Goal: Information Seeking & Learning: Learn about a topic

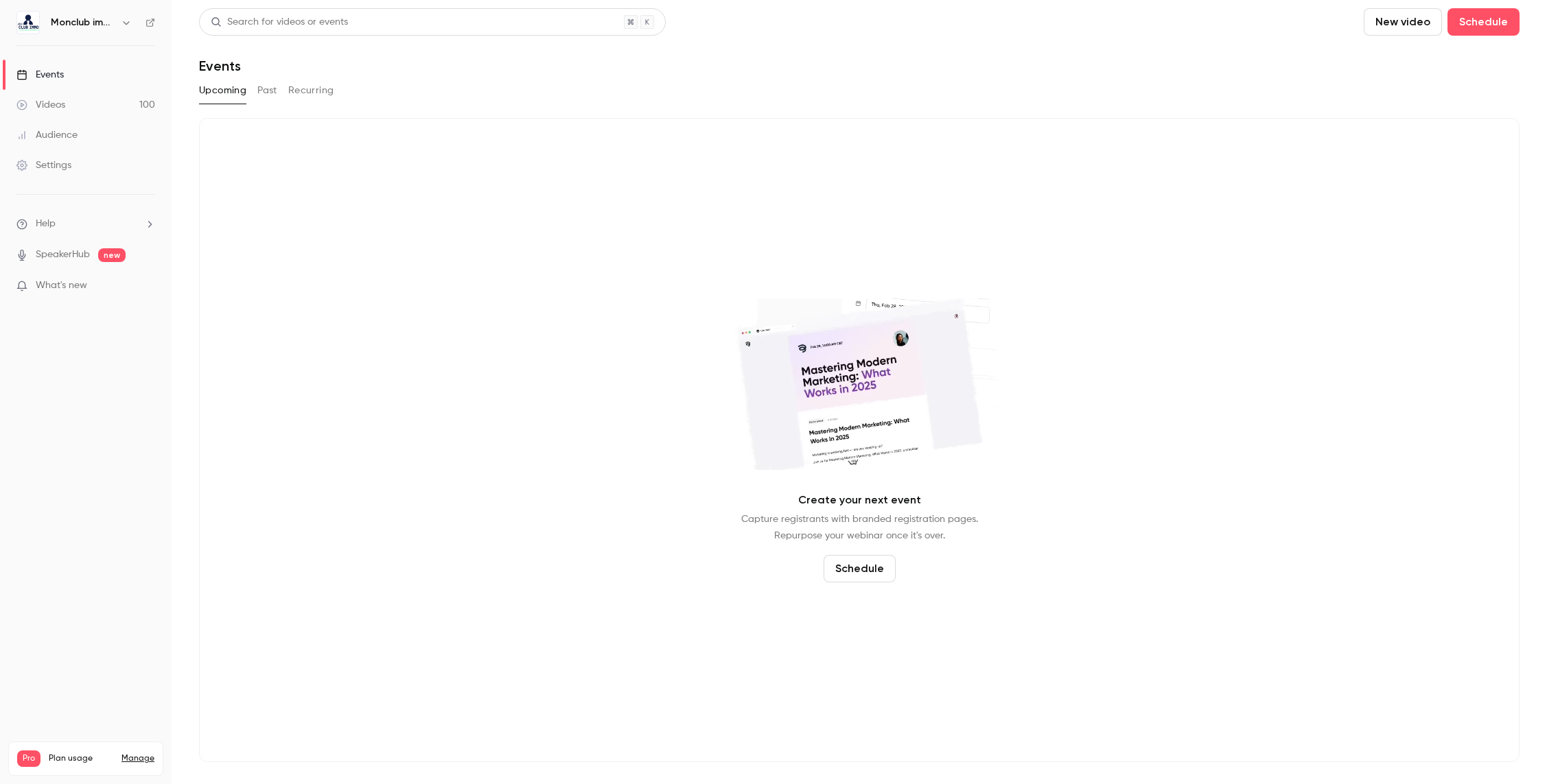
click at [90, 106] on link "Videos 100" at bounding box center [86, 105] width 172 height 30
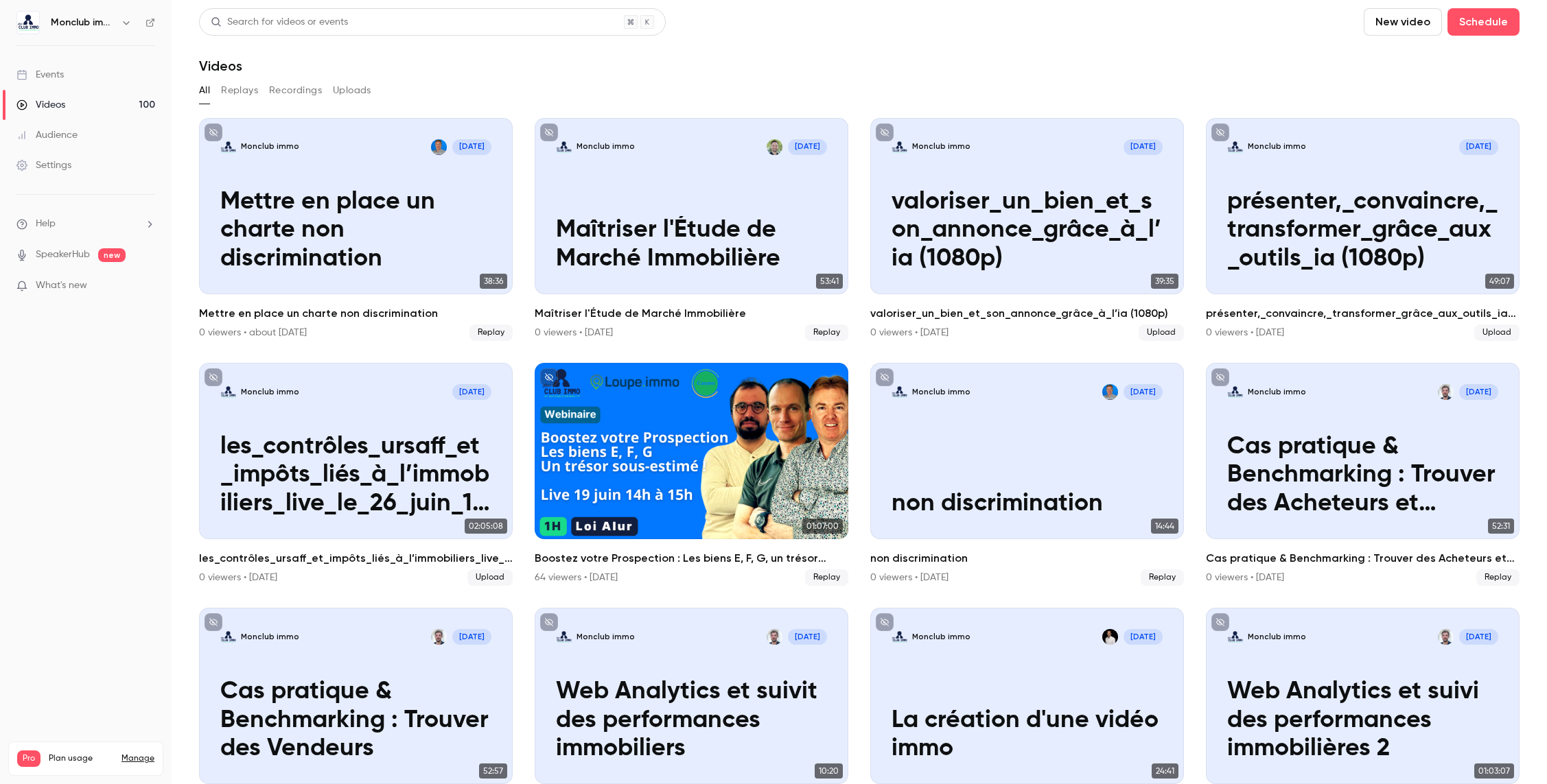
click at [251, 25] on div "Search for videos or events" at bounding box center [279, 22] width 137 height 14
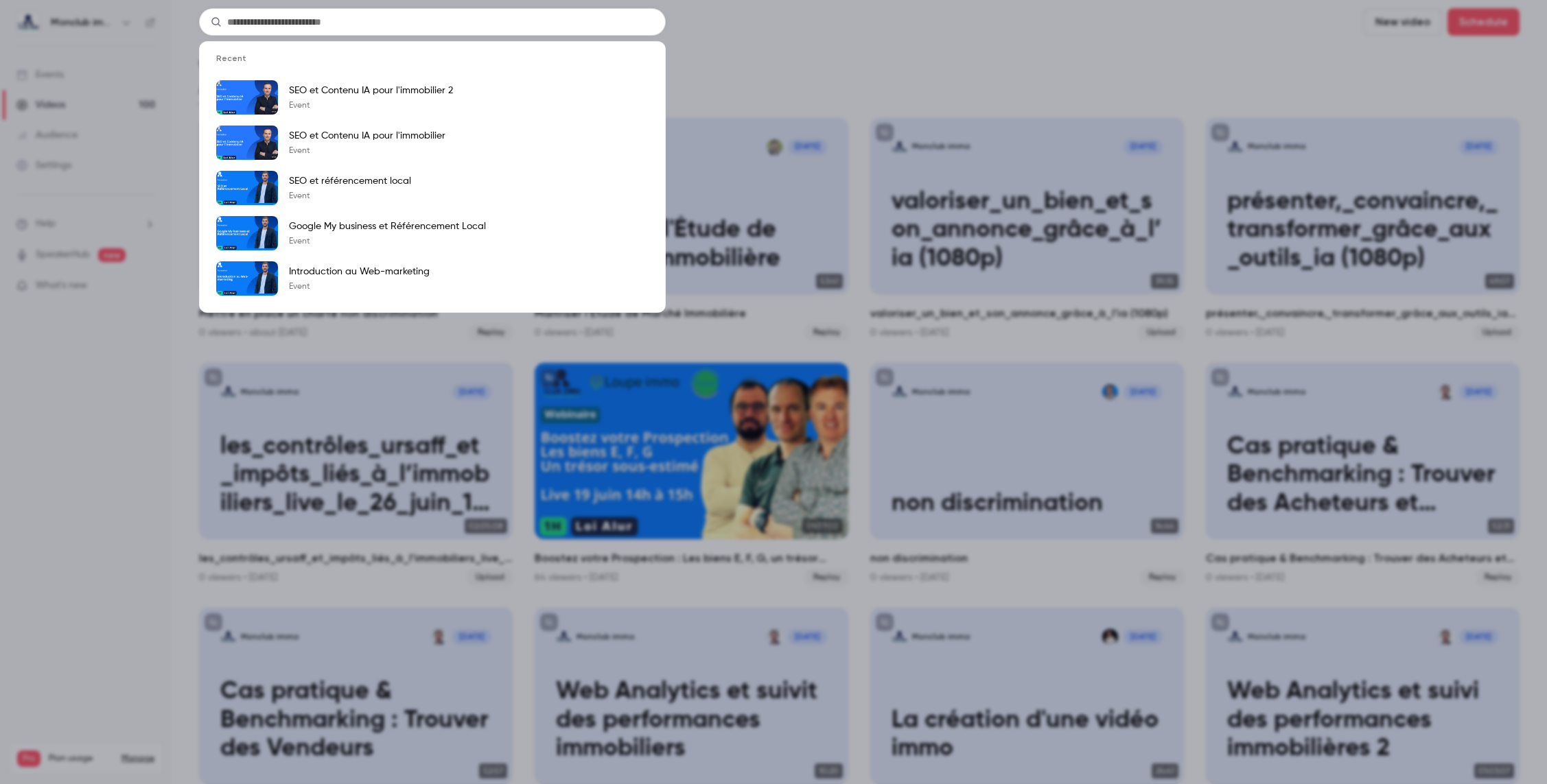
click at [245, 20] on input "text" at bounding box center [432, 22] width 467 height 28
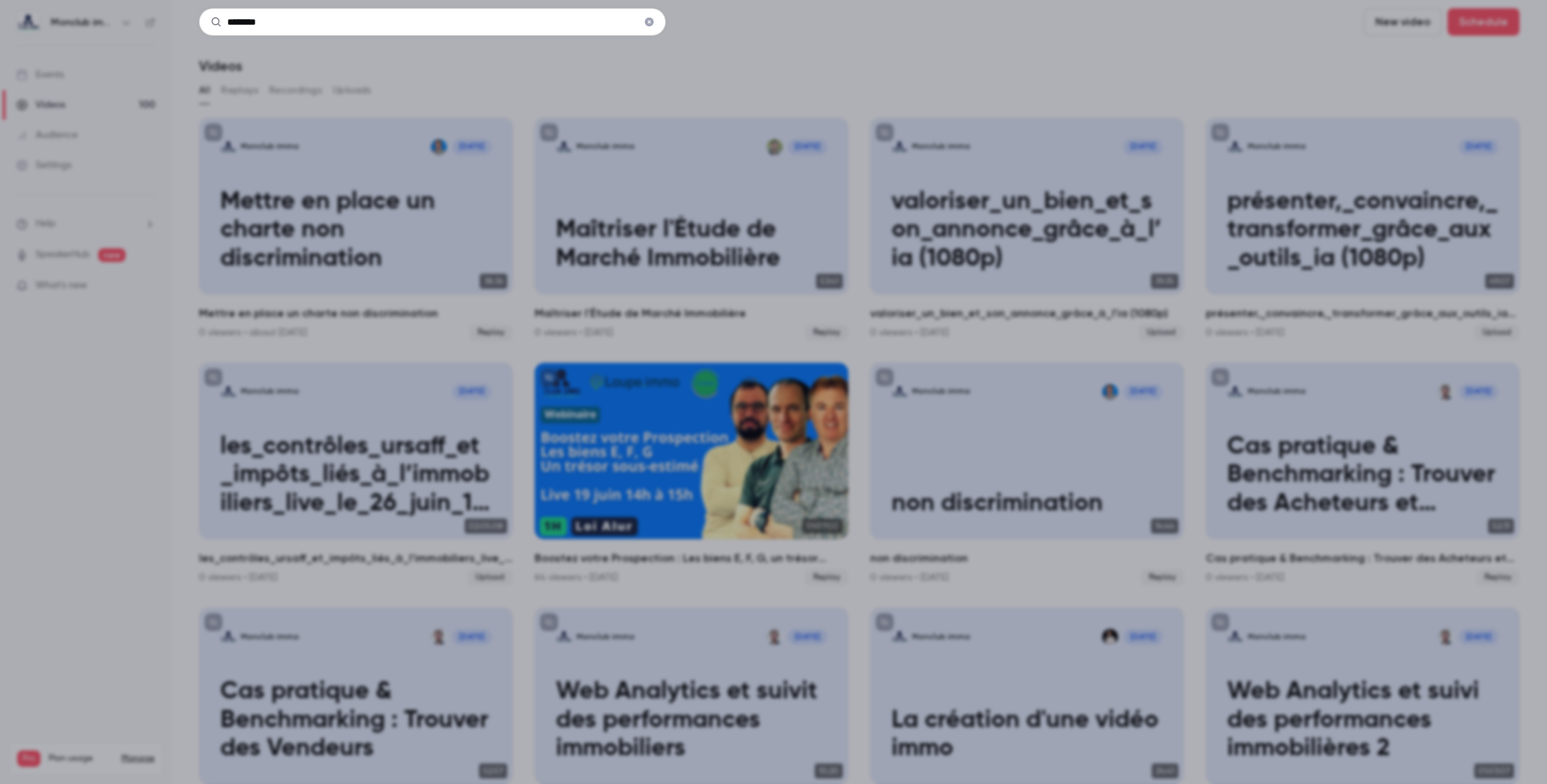
click at [328, 22] on input "********" at bounding box center [432, 22] width 467 height 28
click at [295, 28] on input "********" at bounding box center [432, 22] width 467 height 28
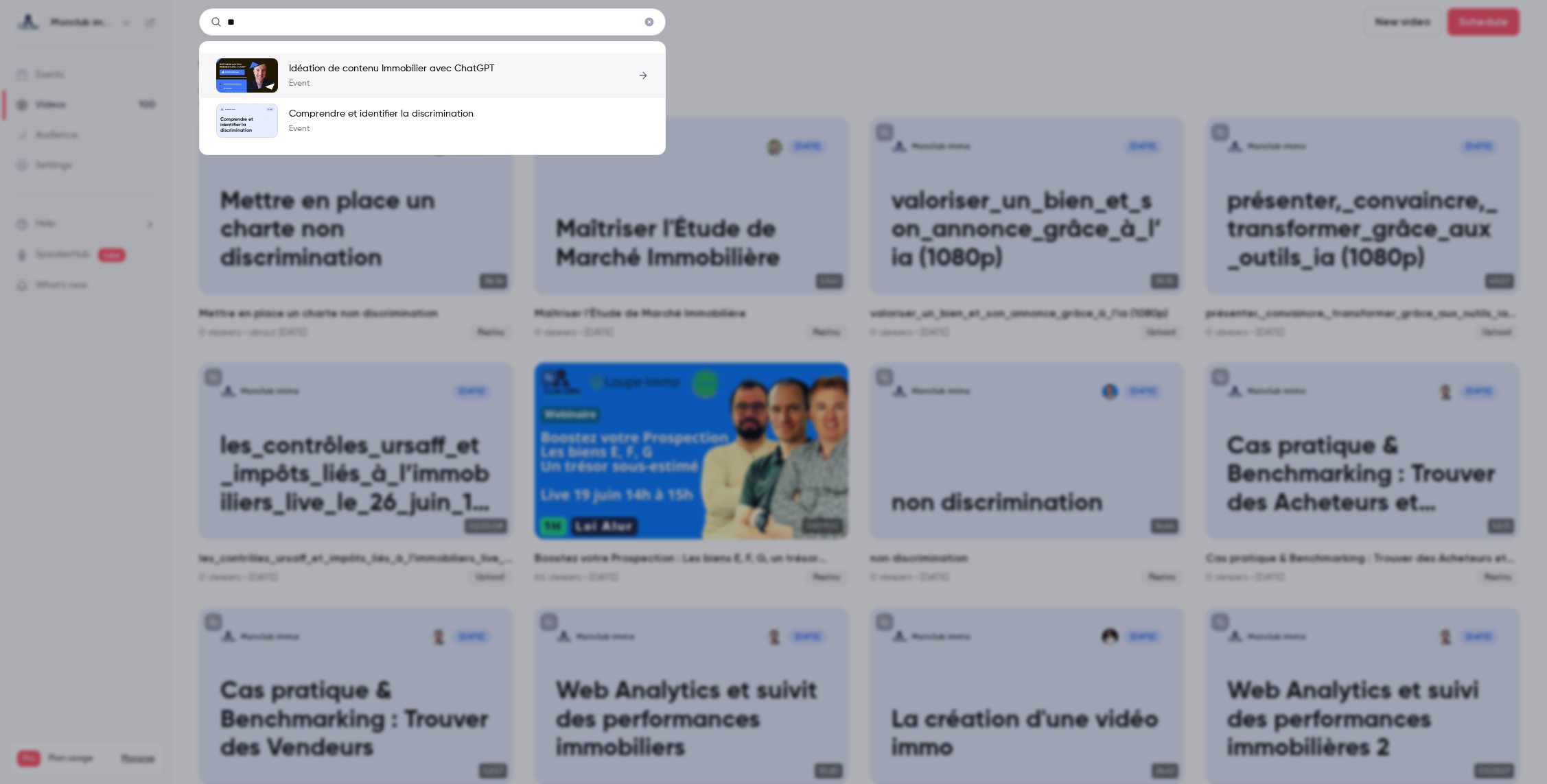
type input "**"
click at [356, 70] on p "Idéation de contenu Immobilier avec ChatGPT" at bounding box center [392, 68] width 206 height 14
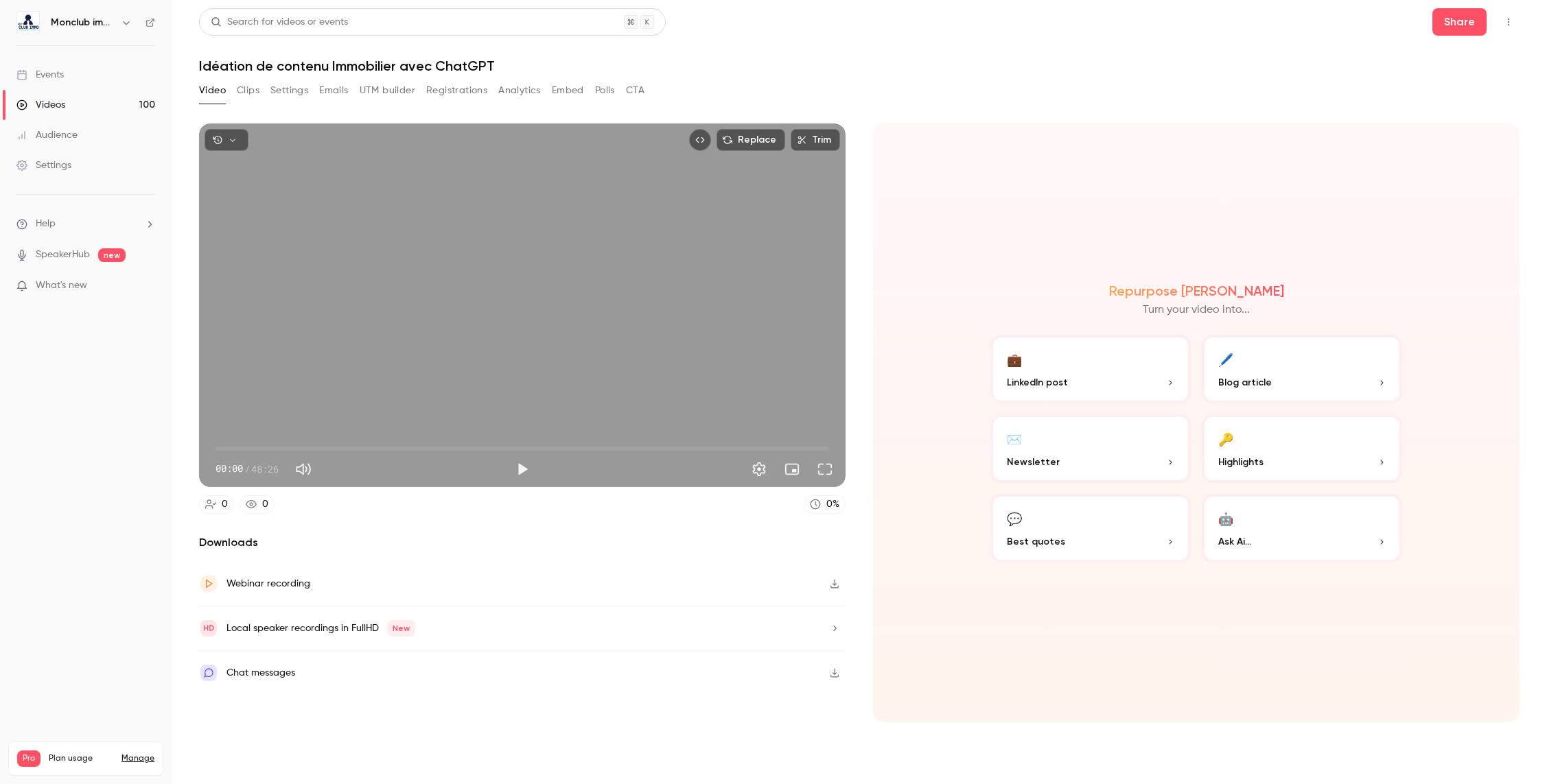
click at [1249, 368] on button "🖊️ Blog article" at bounding box center [1301, 368] width 200 height 68
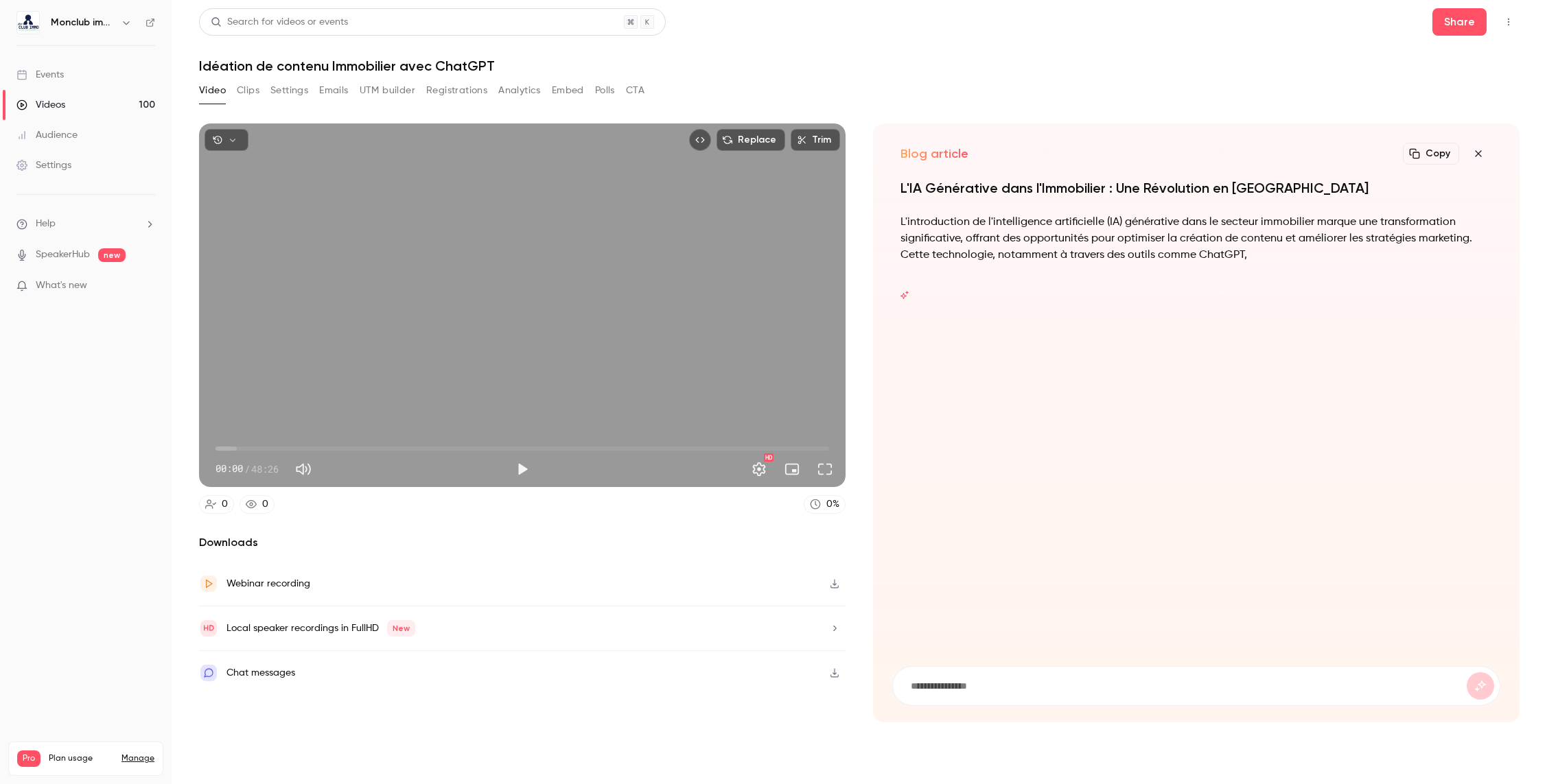
click at [1479, 152] on icon "button" at bounding box center [1477, 153] width 6 height 6
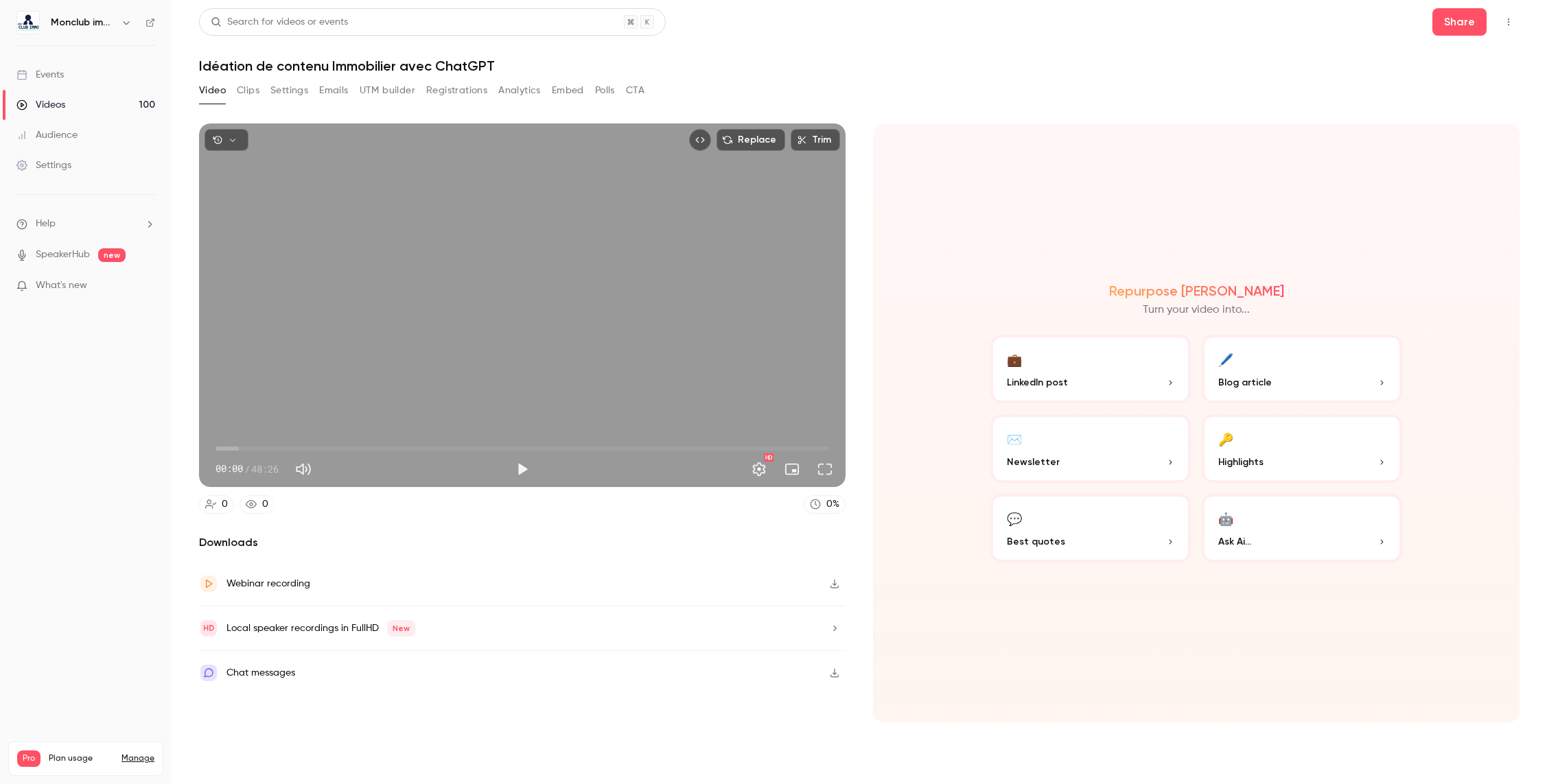
click at [1292, 452] on button "🔑 Highlights" at bounding box center [1301, 448] width 200 height 68
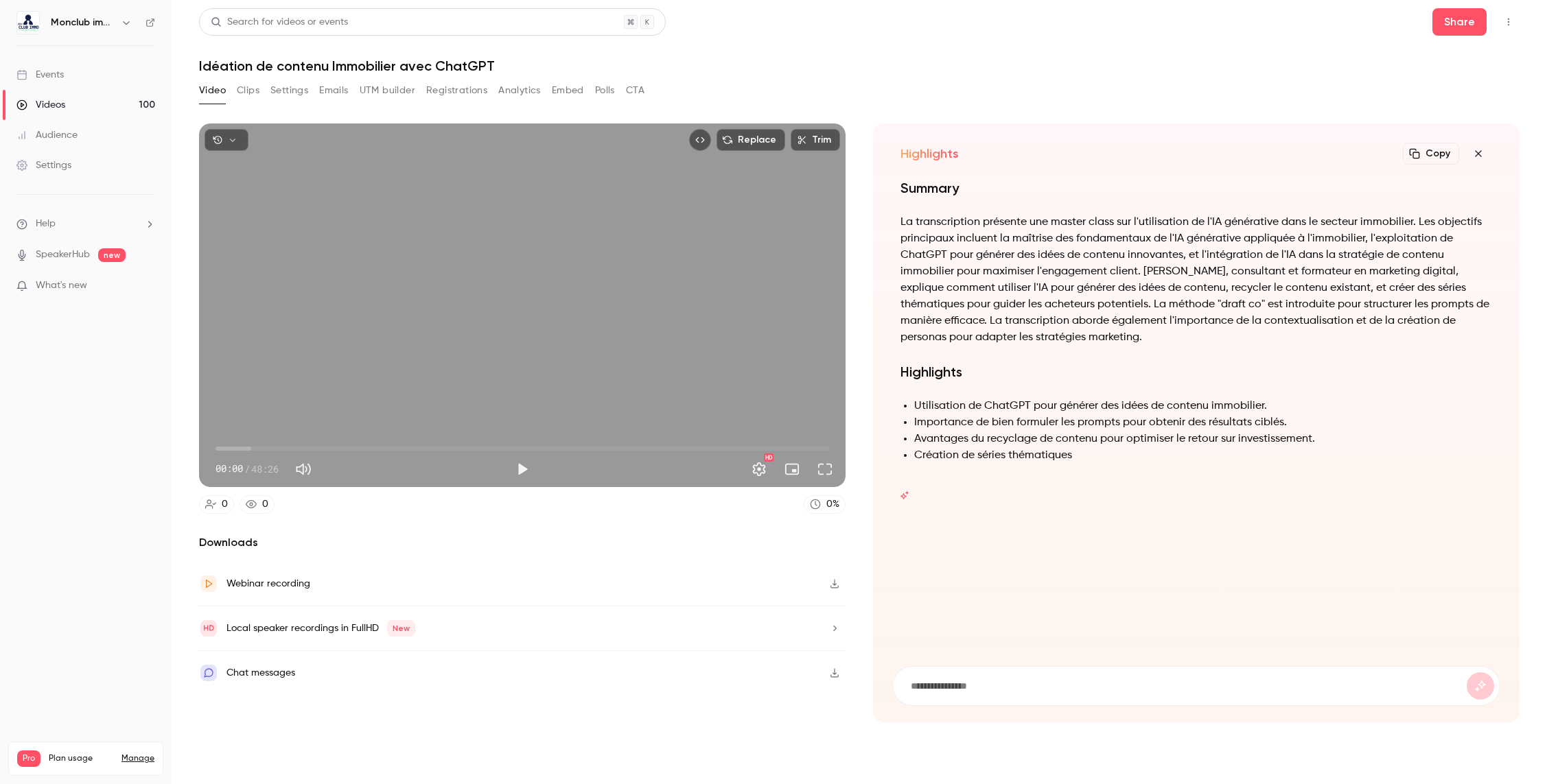
click at [913, 396] on div "Summary La transcription présente une master class sur l'utilisation de l'IA gé…" at bounding box center [1196, 329] width 591 height 302
drag, startPoint x: 900, startPoint y: 372, endPoint x: 1055, endPoint y: 458, distance: 177.3
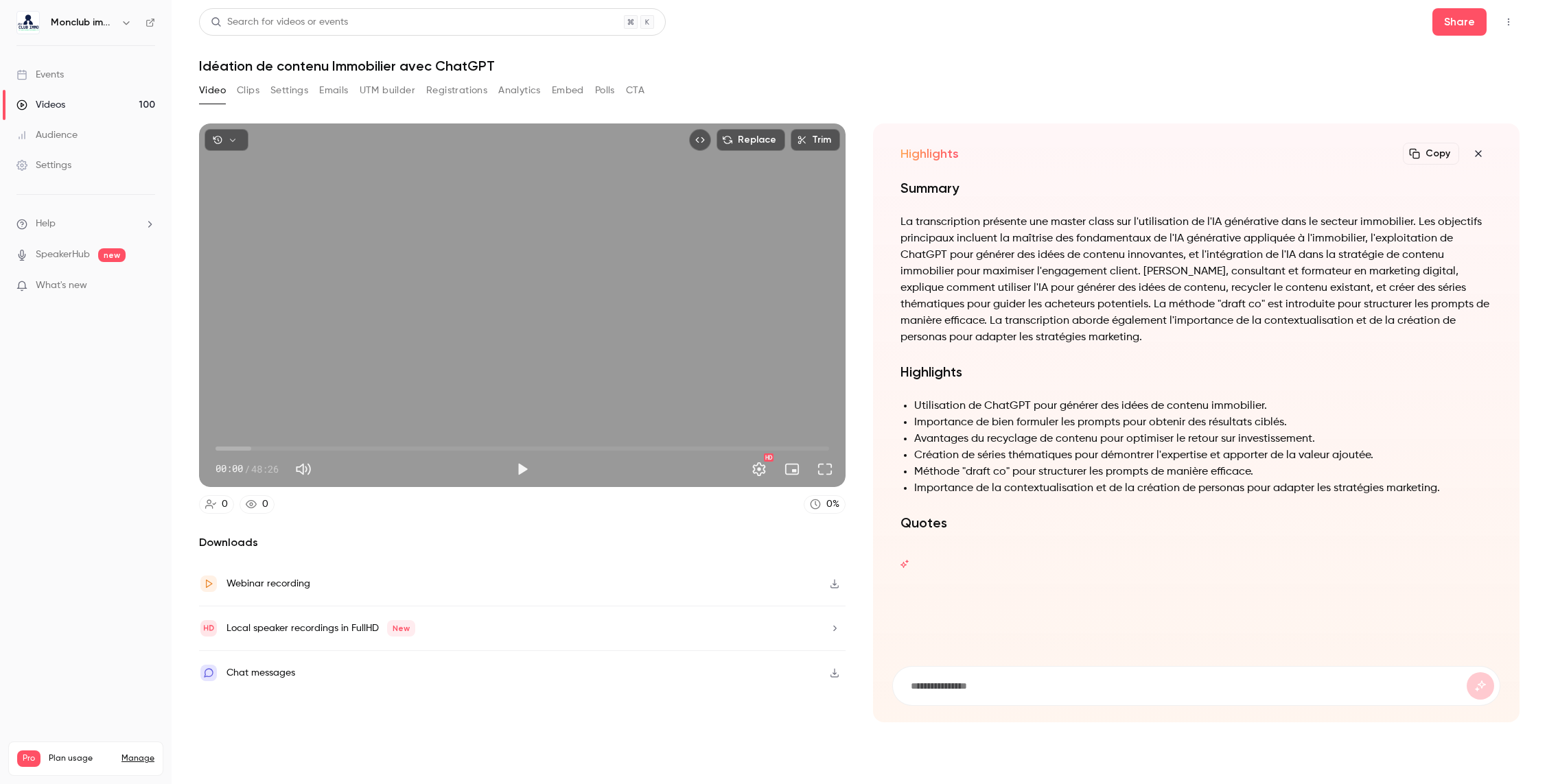
click at [1054, 458] on li "Création de séries thématiques pour démontrer l'expertise et apporter de la val…" at bounding box center [1203, 455] width 578 height 17
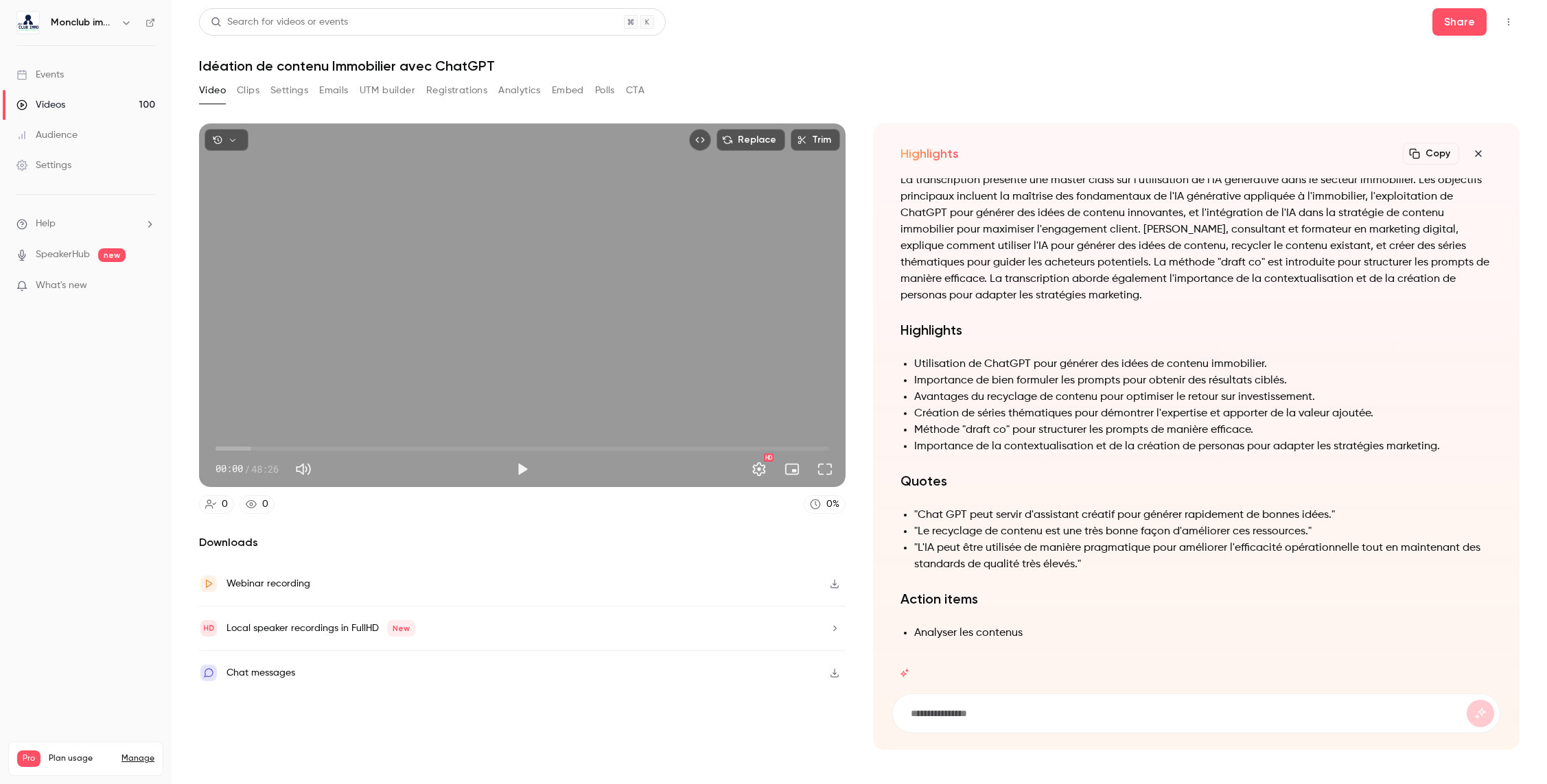
drag, startPoint x: 909, startPoint y: 374, endPoint x: 957, endPoint y: 370, distance: 48.2
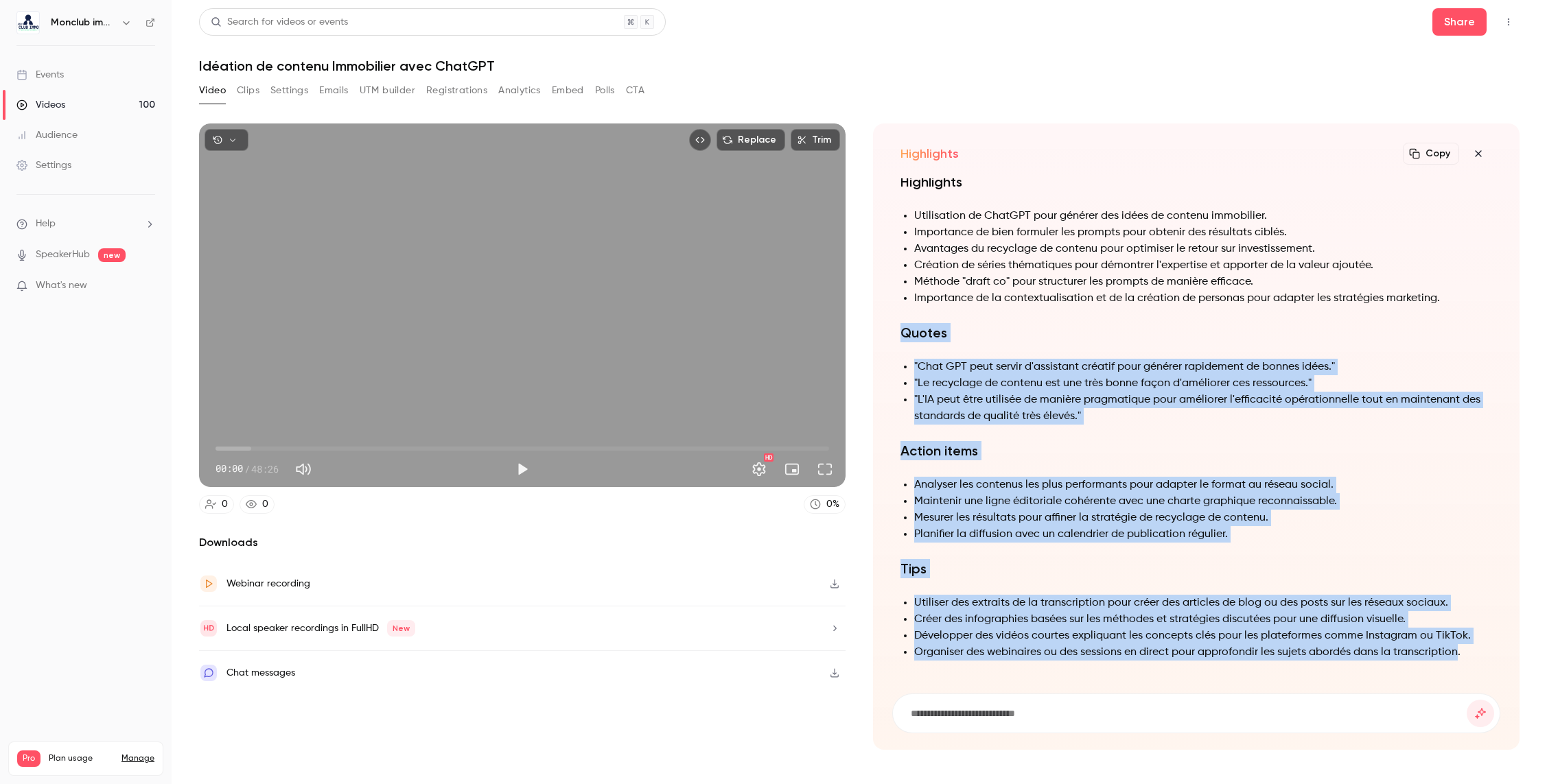
drag, startPoint x: 1457, startPoint y: 653, endPoint x: 901, endPoint y: 332, distance: 642.0
click at [901, 332] on div "Summary La transcription présente une master class sur l'utilisation de l'IA gé…" at bounding box center [1196, 332] width 591 height 689
copy div "Loremi "Dolo SIT amet consec a'elitseddo eiusmod temp incidid utlaboreet do mag…"
